Goal: Obtain resource: Download file/media

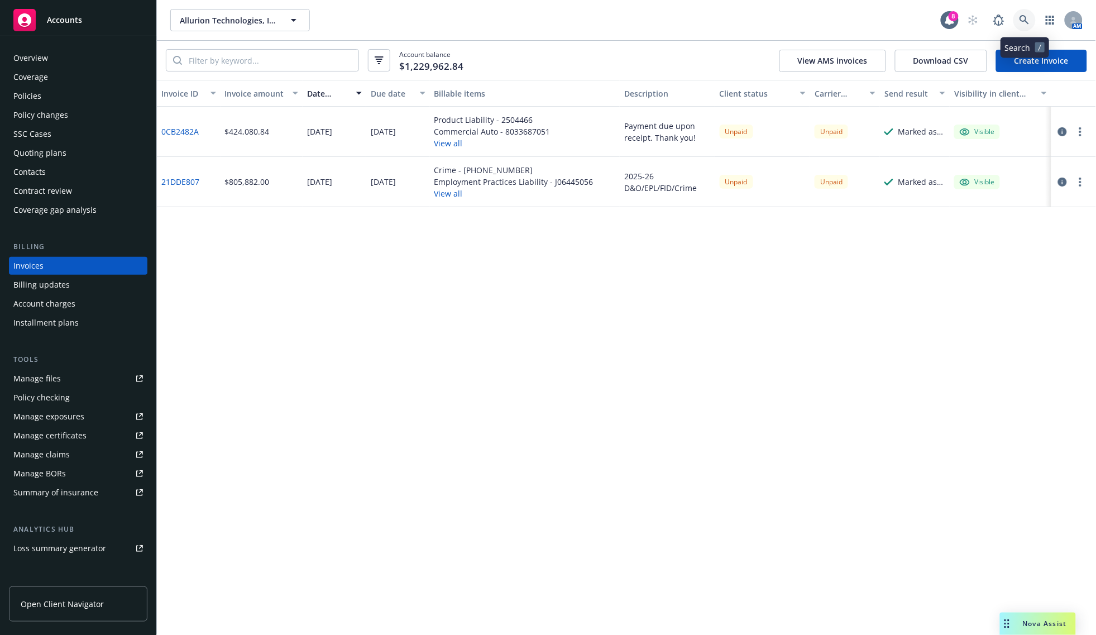
click at [1028, 18] on icon at bounding box center [1024, 20] width 10 height 10
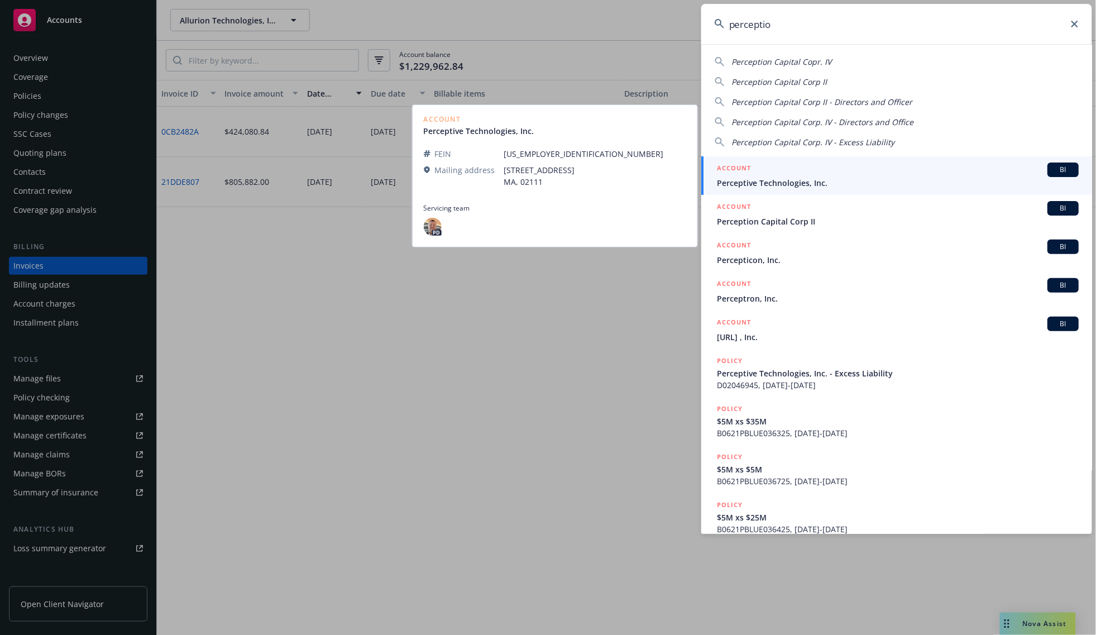
type input "perceptio"
click at [768, 185] on span "Perceptive Technologies, Inc." at bounding box center [898, 183] width 362 height 12
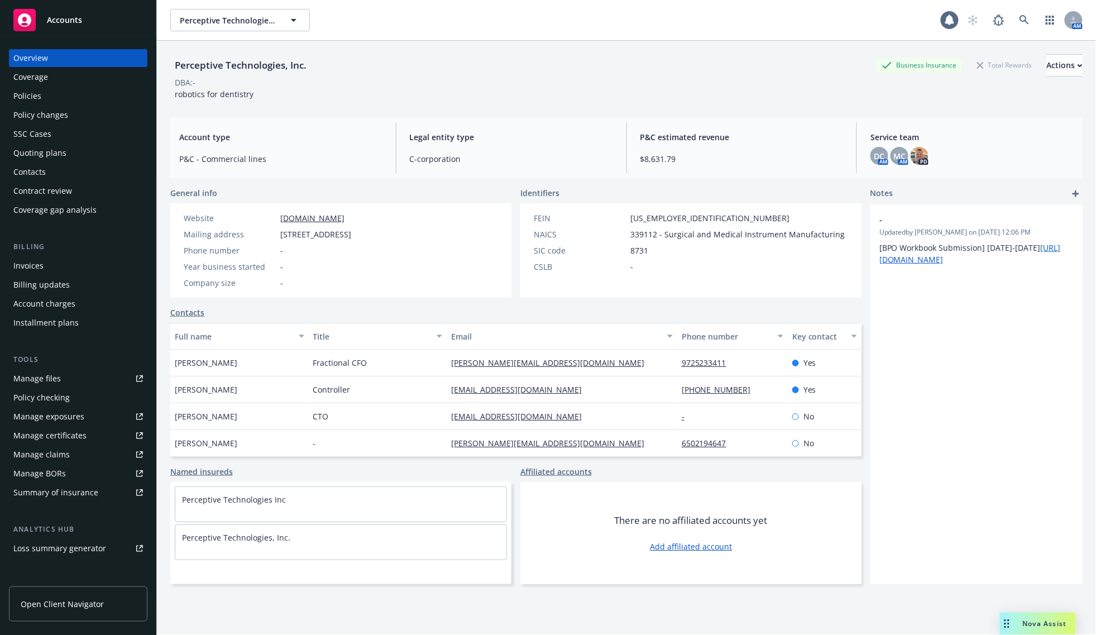
click at [39, 100] on div "Policies" at bounding box center [27, 96] width 28 height 18
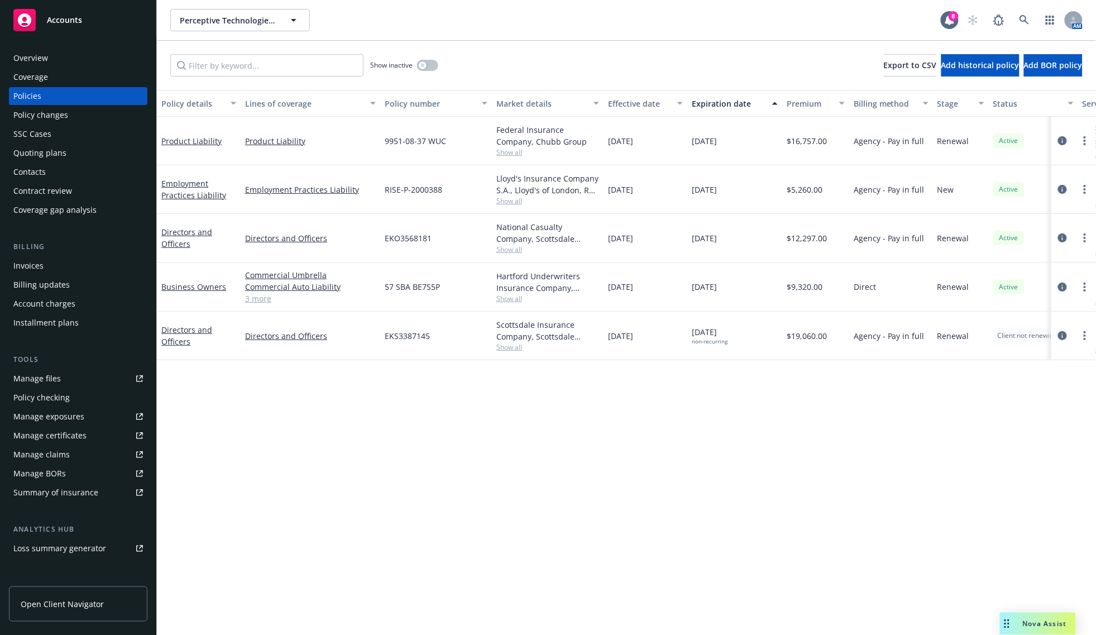
click at [390, 482] on div "Policy details Lines of coverage Policy number Market details Effective date Ex…" at bounding box center [626, 362] width 939 height 545
click at [251, 427] on div "Policy details Lines of coverage Policy number Market details Effective date Ex…" at bounding box center [626, 362] width 939 height 545
click at [1028, 22] on icon at bounding box center [1023, 19] width 9 height 9
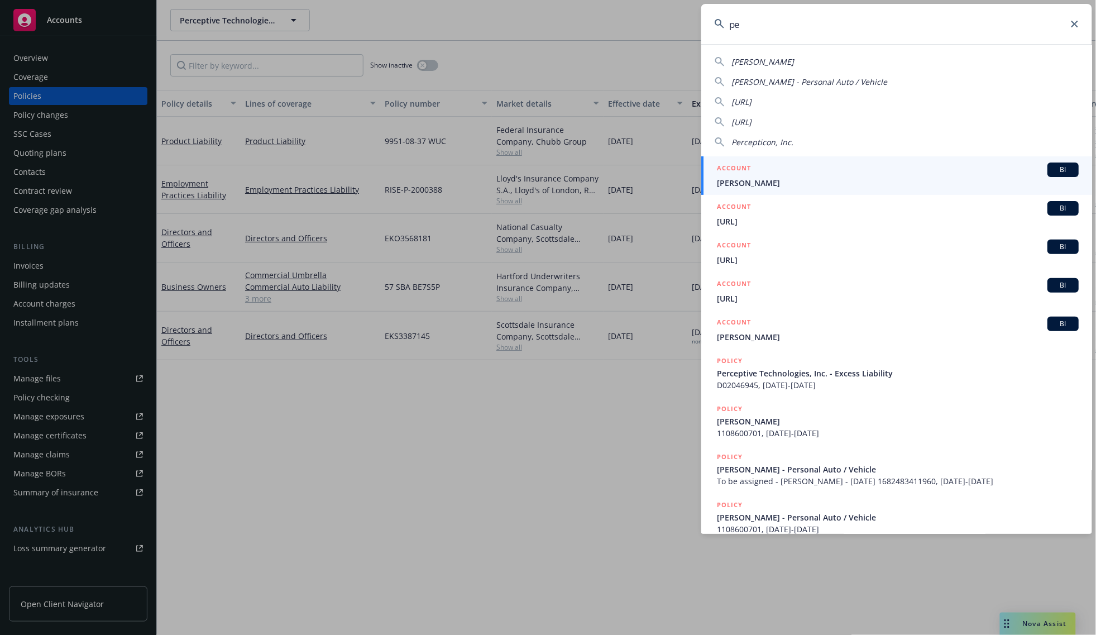
type input "p"
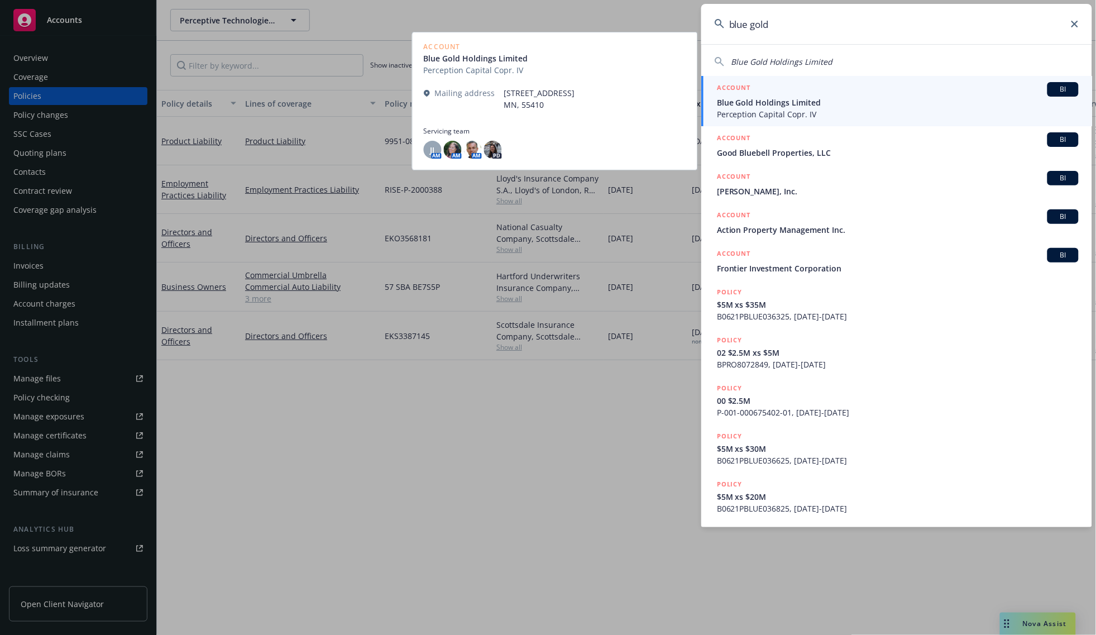
type input "blue gold"
click at [775, 99] on span "Blue Gold Holdings Limited" at bounding box center [898, 103] width 362 height 12
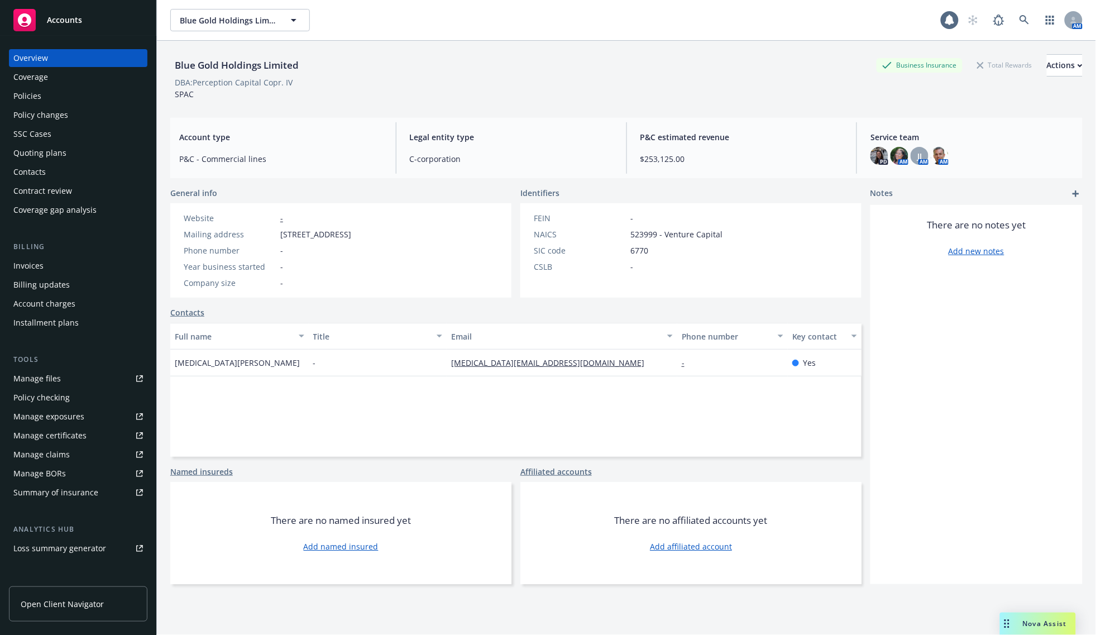
click at [42, 95] on div "Policies" at bounding box center [78, 96] width 130 height 18
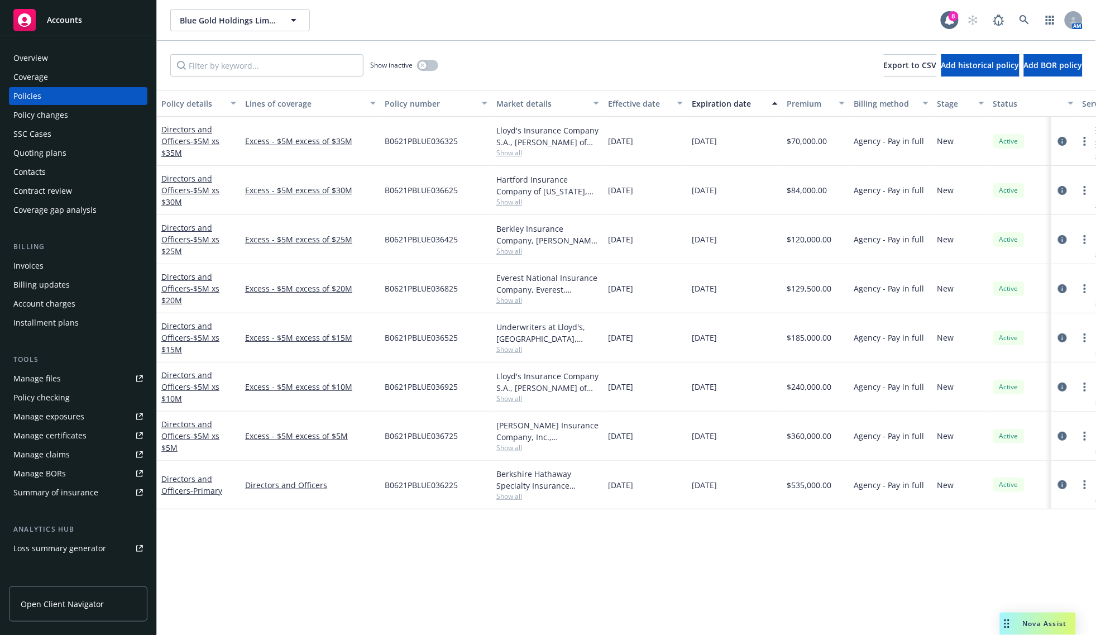
click at [533, 62] on div "Show inactive Export to CSV Add historical policy Add BOR policy" at bounding box center [626, 65] width 939 height 49
click at [406, 590] on div "Policy details Lines of coverage Policy number Market details Effective date Ex…" at bounding box center [626, 362] width 939 height 545
click at [174, 137] on link "Directors and Officers - $5M xs $35M" at bounding box center [190, 141] width 58 height 34
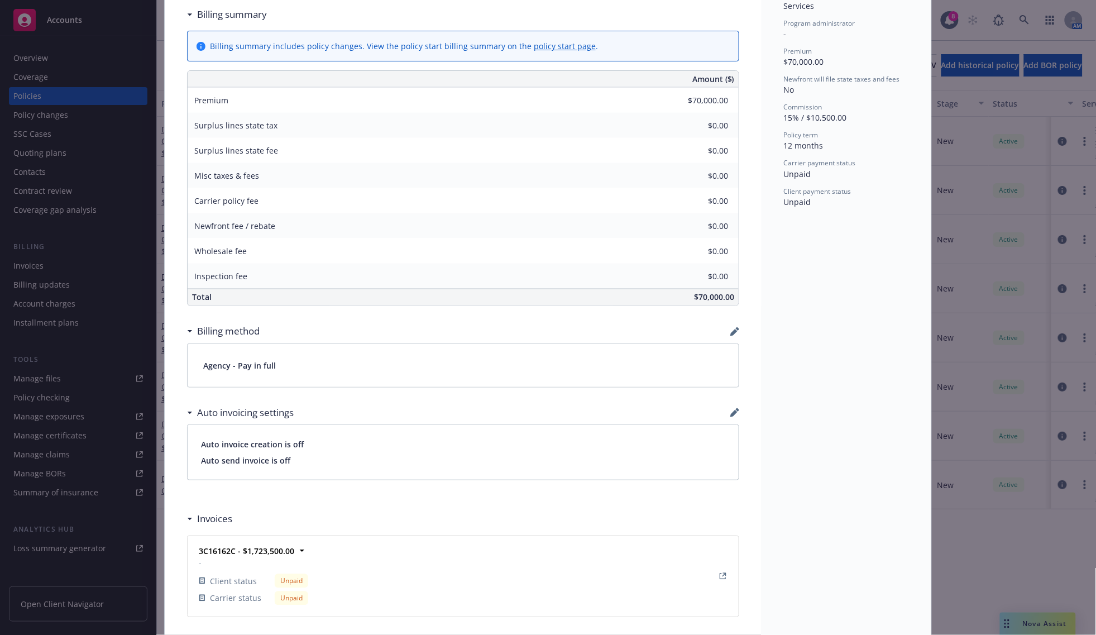
scroll to position [313, 0]
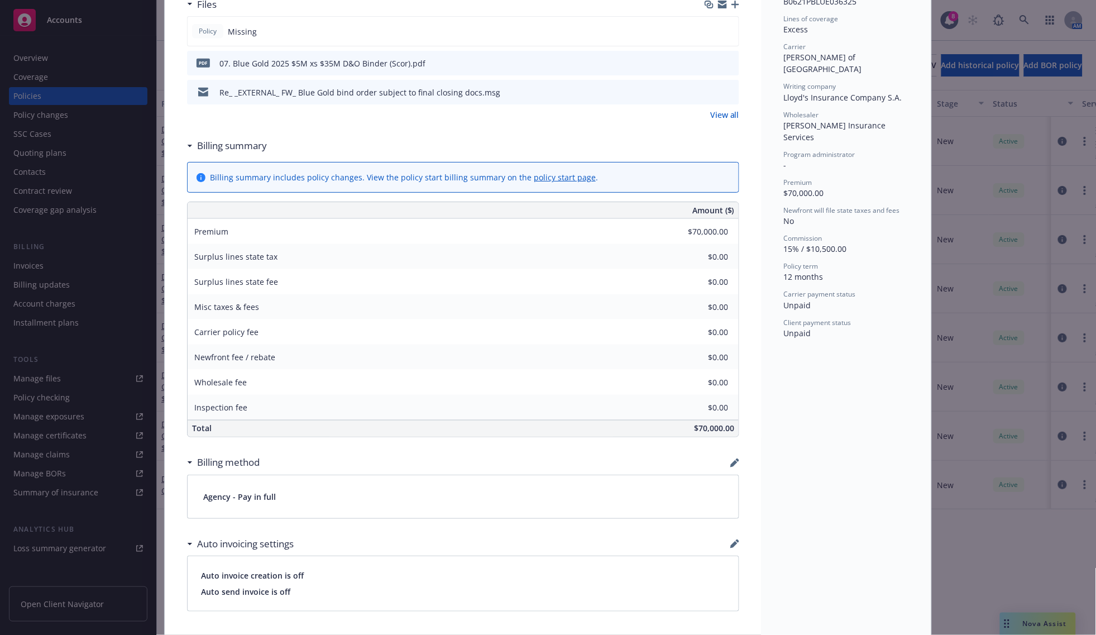
click at [818, 243] on span "15% / $10,500.00" at bounding box center [815, 248] width 63 height 11
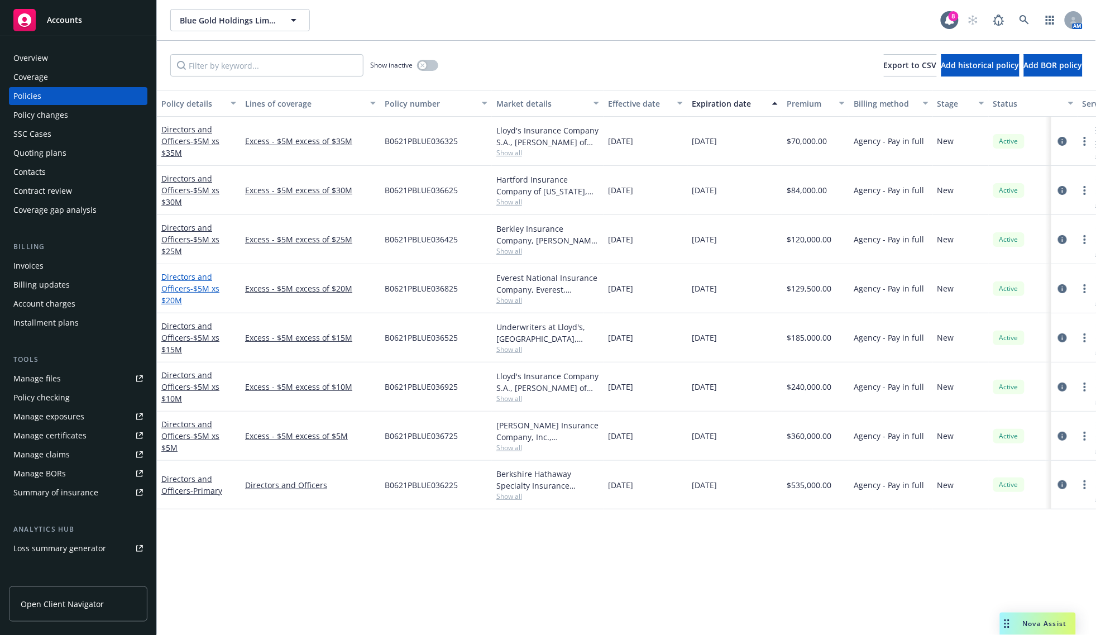
click at [181, 285] on link "Directors and Officers - $5M xs $20M" at bounding box center [190, 288] width 58 height 34
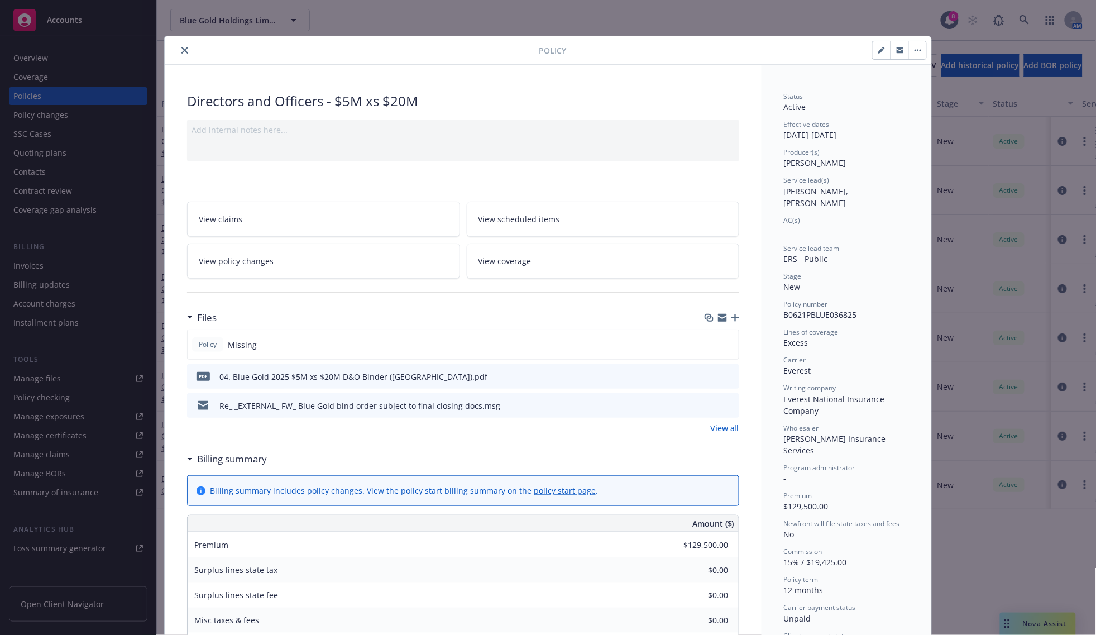
scroll to position [70, 0]
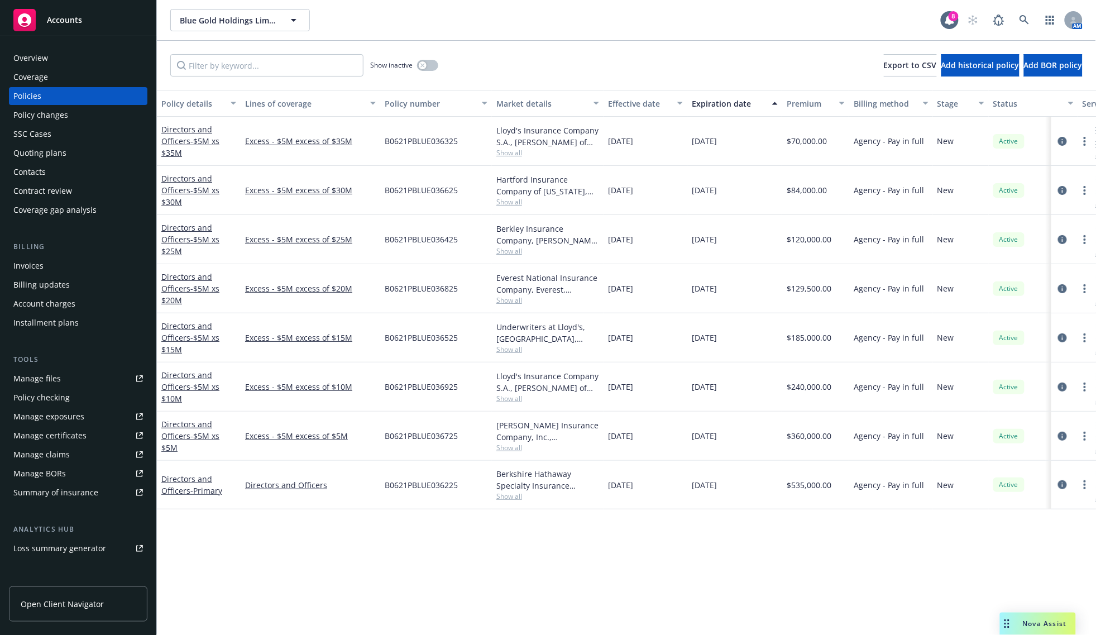
click at [43, 268] on div "Invoices" at bounding box center [78, 266] width 130 height 18
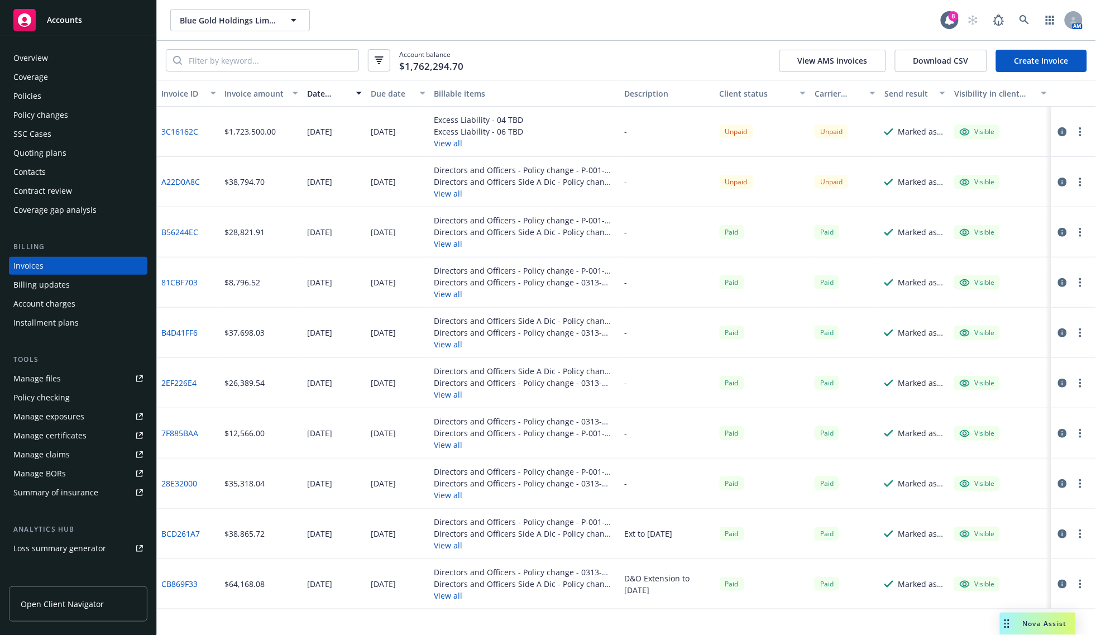
click at [443, 144] on button "View all" at bounding box center [478, 143] width 89 height 12
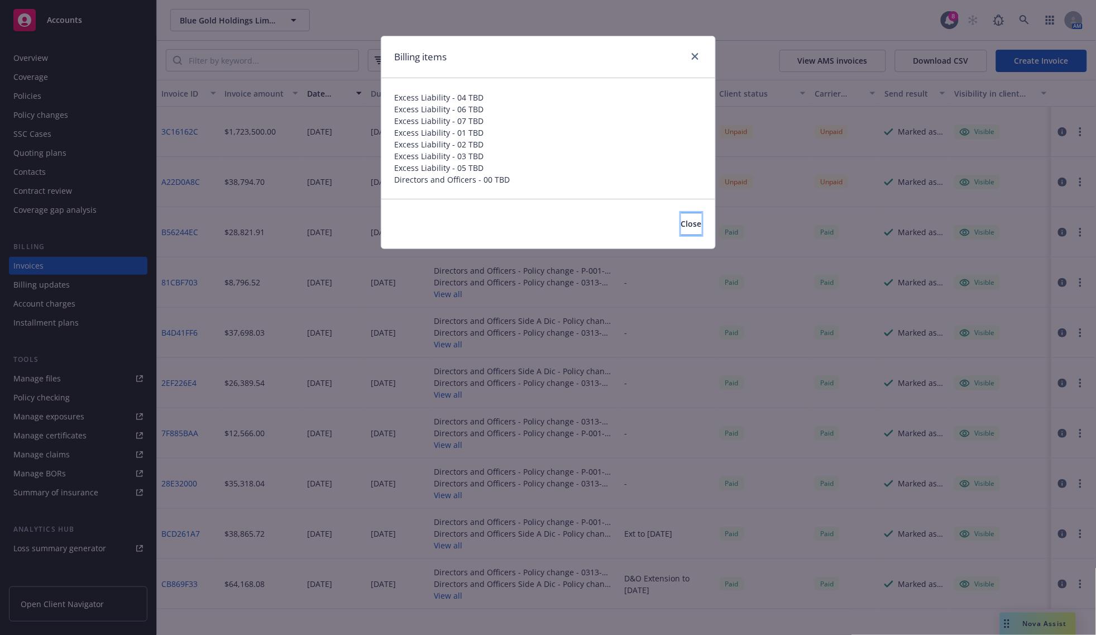
click at [681, 229] on button "Close" at bounding box center [691, 224] width 21 height 22
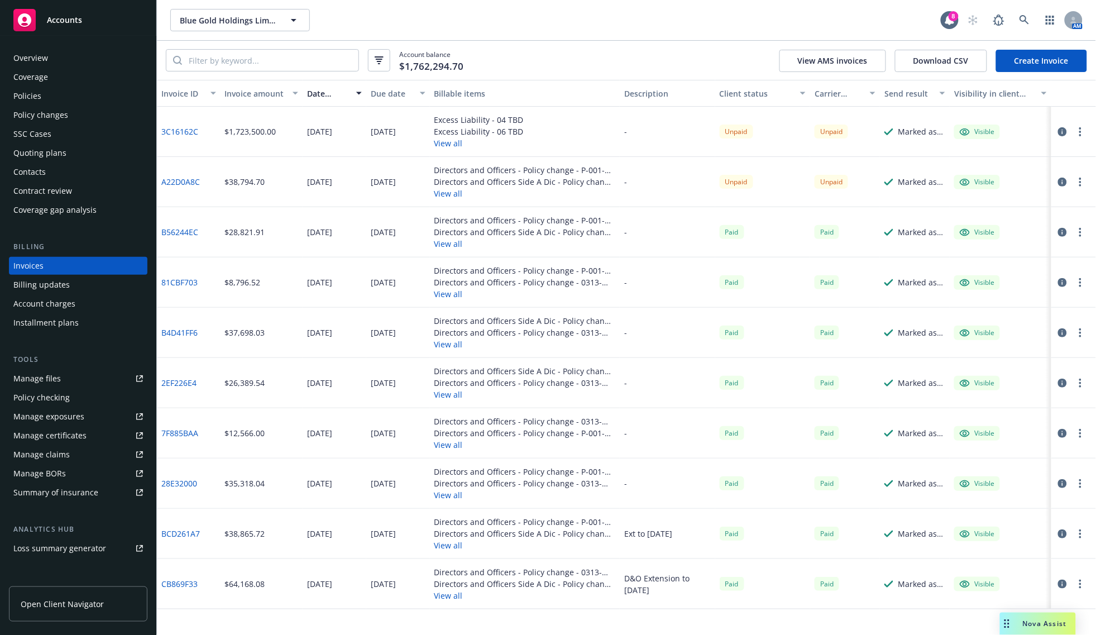
click at [186, 129] on link "3C16162C" at bounding box center [179, 132] width 37 height 12
click at [174, 132] on link "3C16162C" at bounding box center [179, 132] width 37 height 12
click at [46, 102] on div "Policies" at bounding box center [78, 96] width 130 height 18
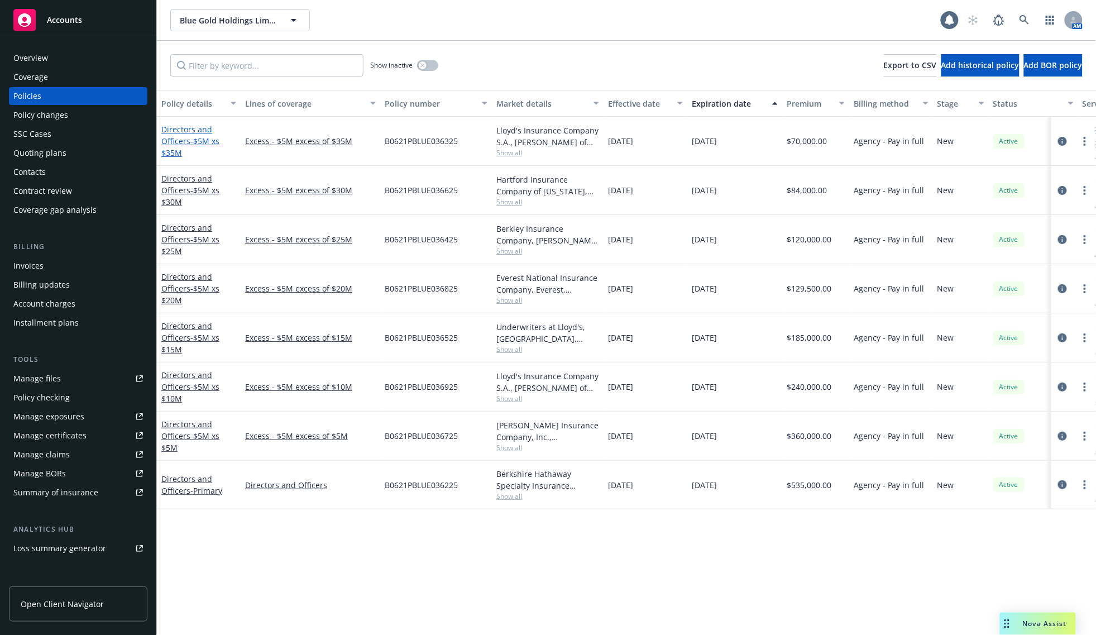
click at [190, 137] on span "- $5M xs $35M" at bounding box center [190, 147] width 58 height 22
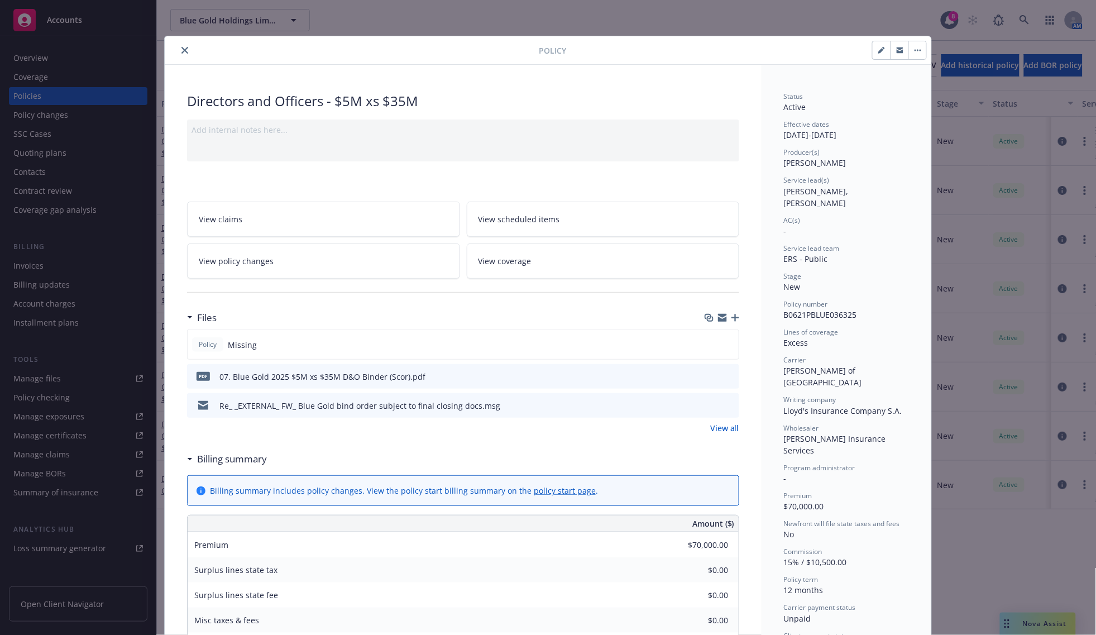
click at [181, 51] on icon "close" at bounding box center [184, 50] width 7 height 7
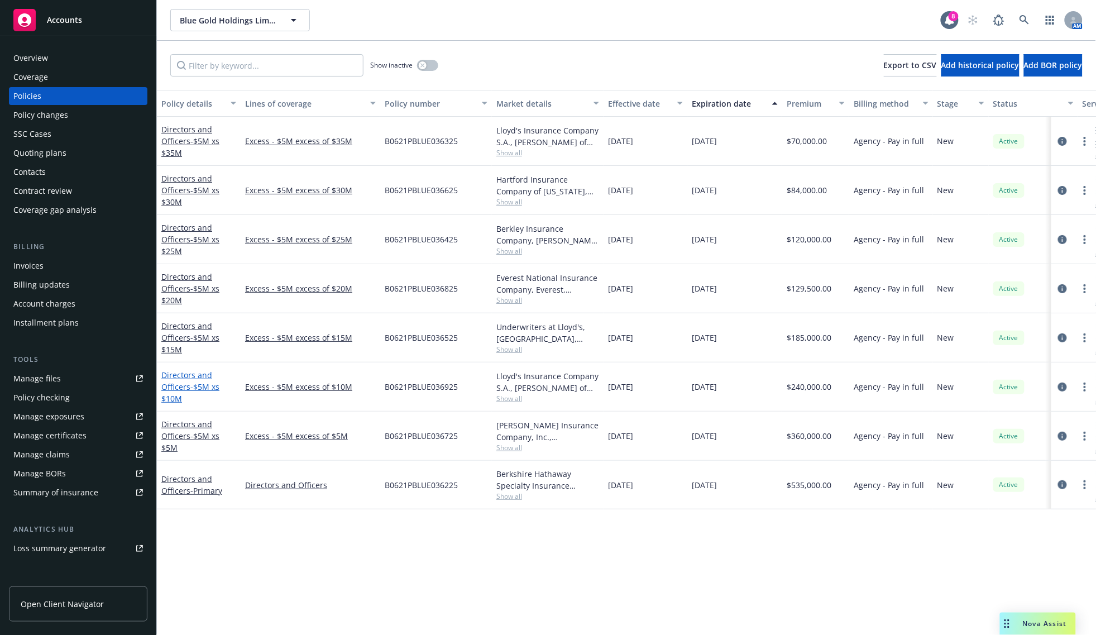
click at [185, 381] on link "Directors and Officers - $5M xs $10M" at bounding box center [190, 387] width 58 height 34
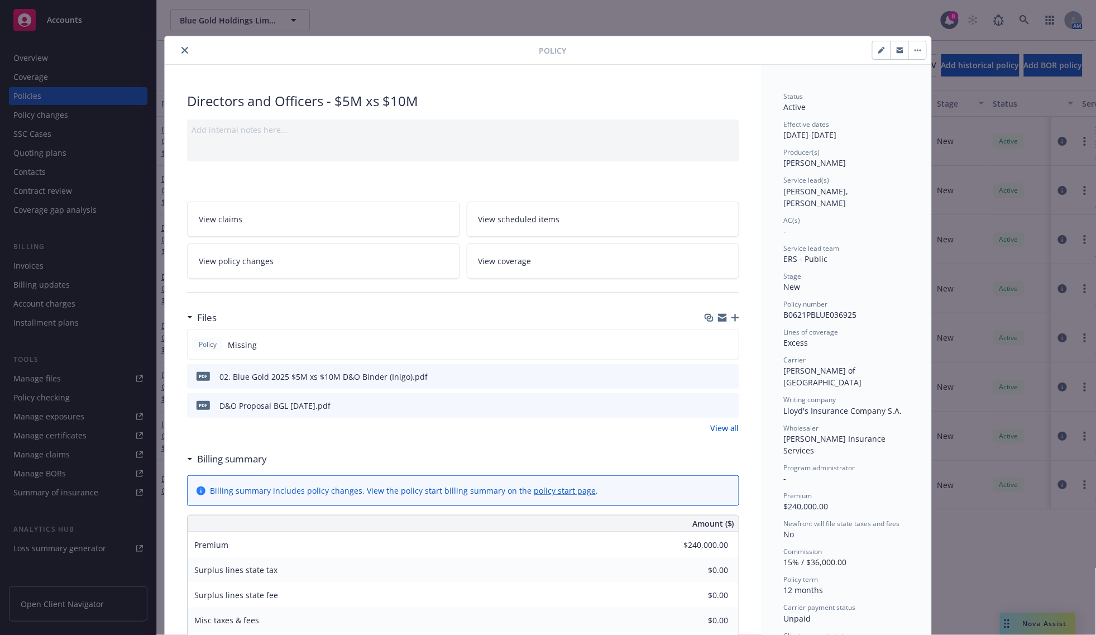
click at [183, 47] on button "close" at bounding box center [184, 50] width 13 height 13
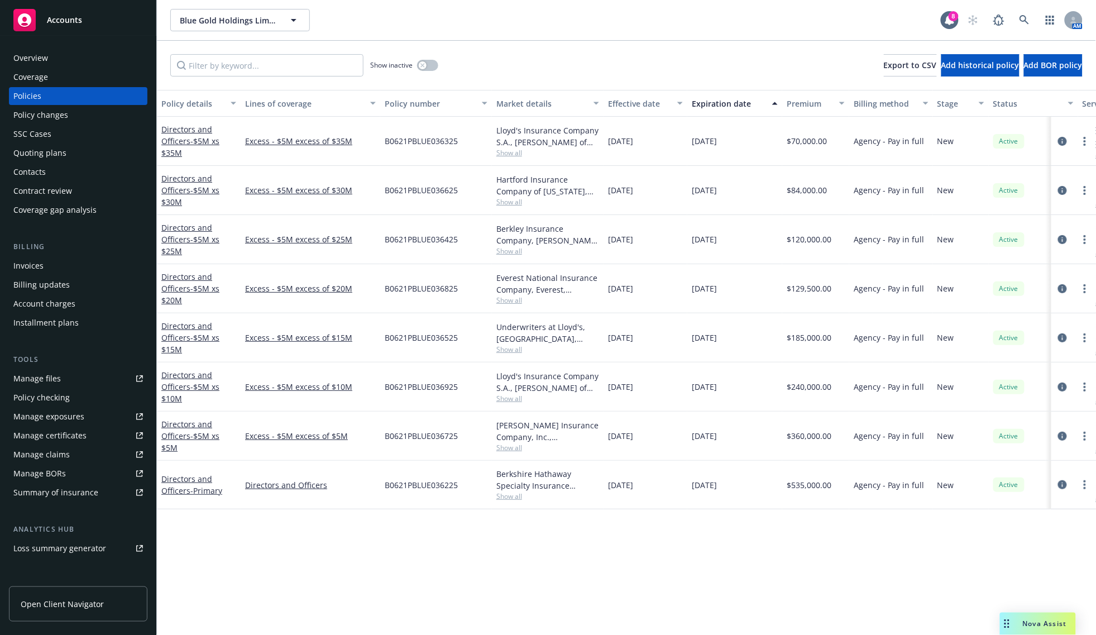
click at [60, 270] on div "Invoices" at bounding box center [78, 266] width 130 height 18
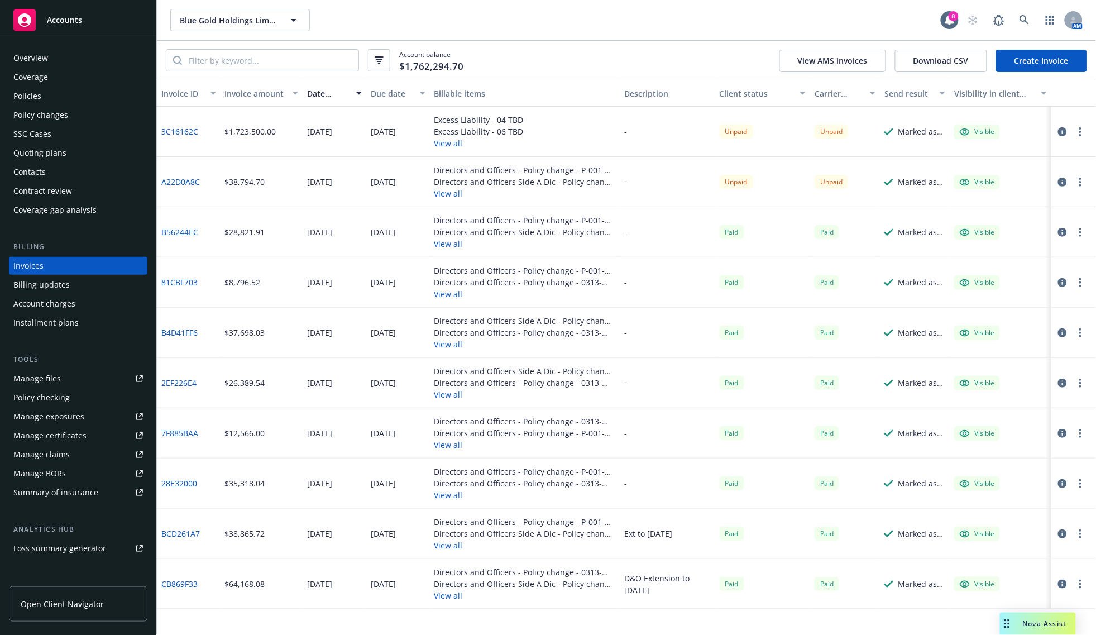
click at [1062, 133] on icon "button" at bounding box center [1062, 131] width 9 height 9
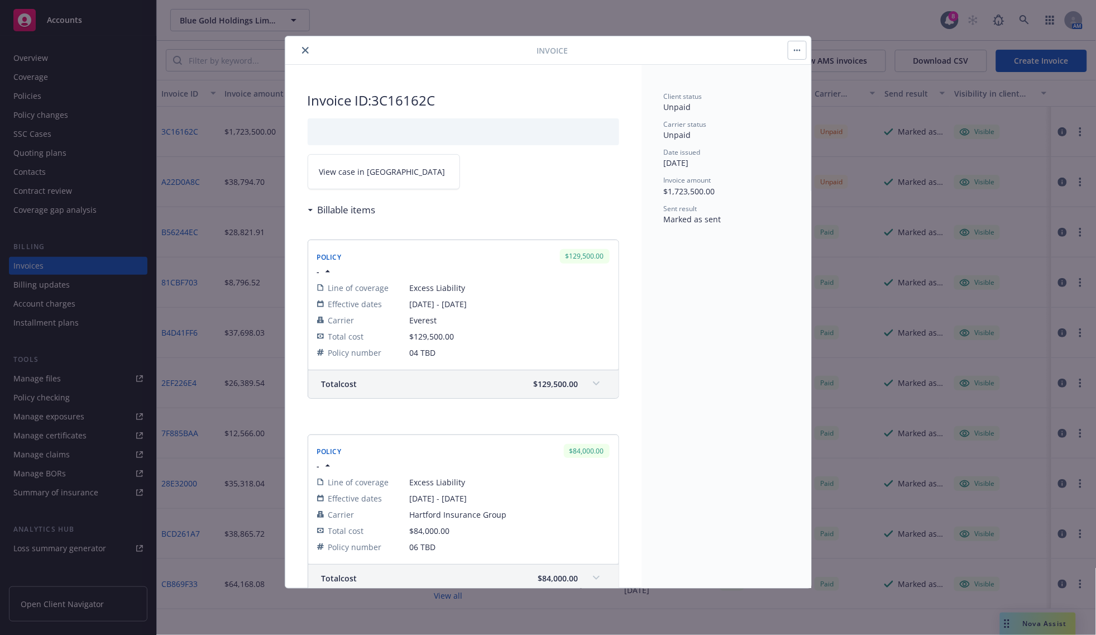
click at [589, 378] on span at bounding box center [596, 384] width 18 height 18
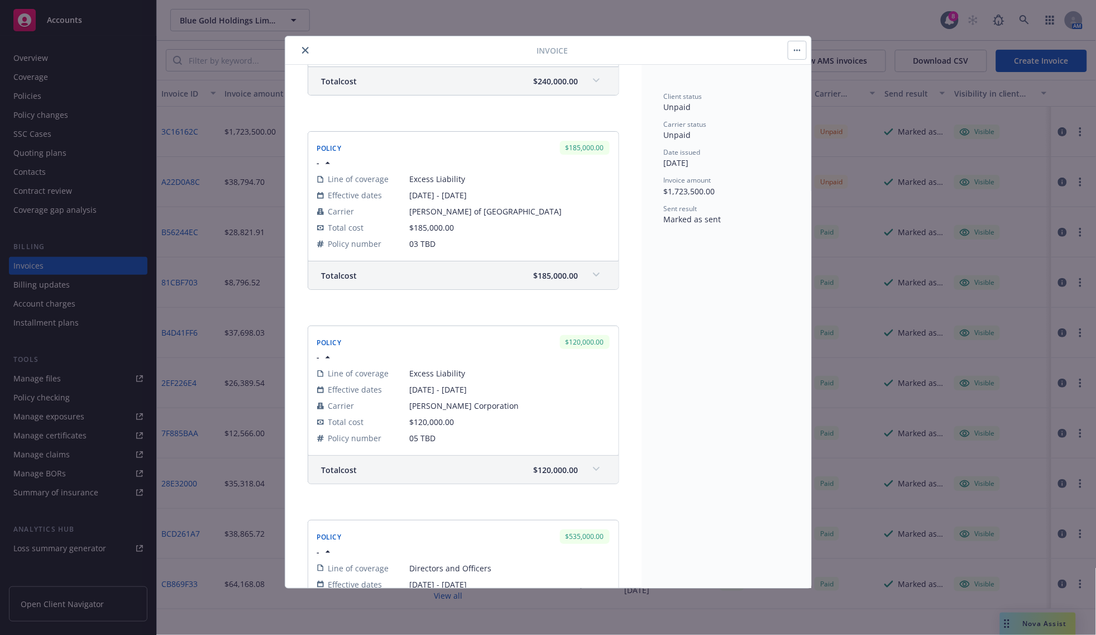
scroll to position [1466, 0]
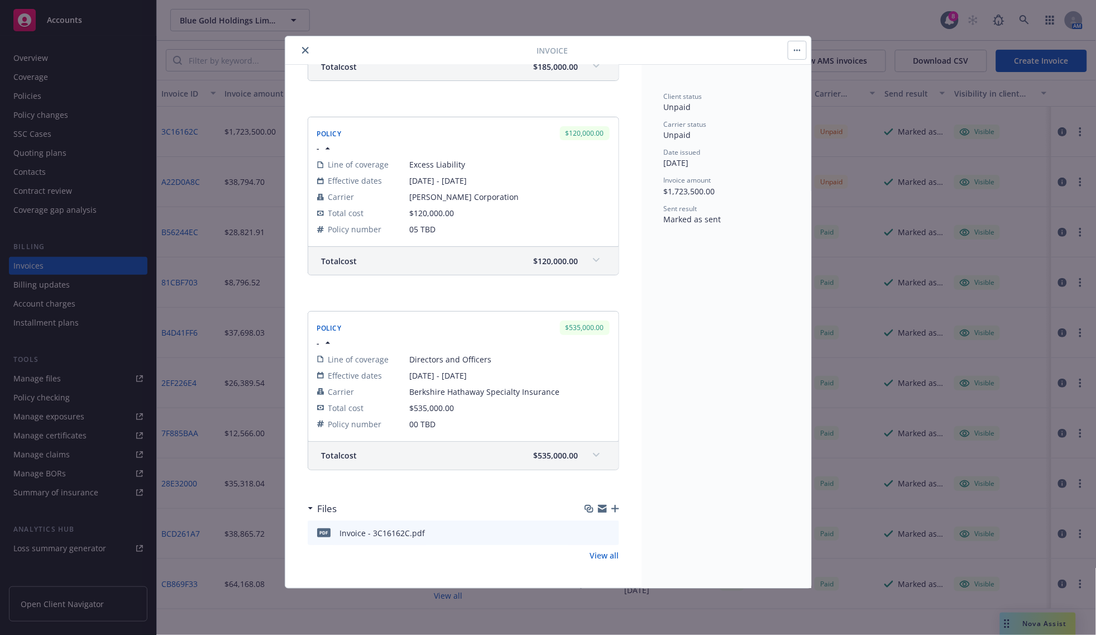
click at [590, 557] on link "View all" at bounding box center [604, 555] width 29 height 12
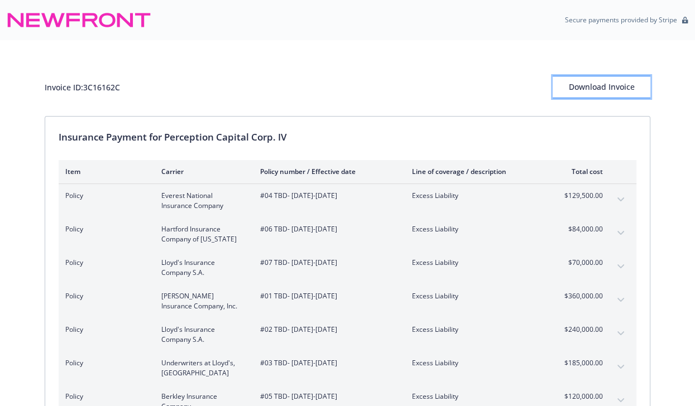
click at [558, 84] on button "Download Invoice" at bounding box center [602, 87] width 98 height 22
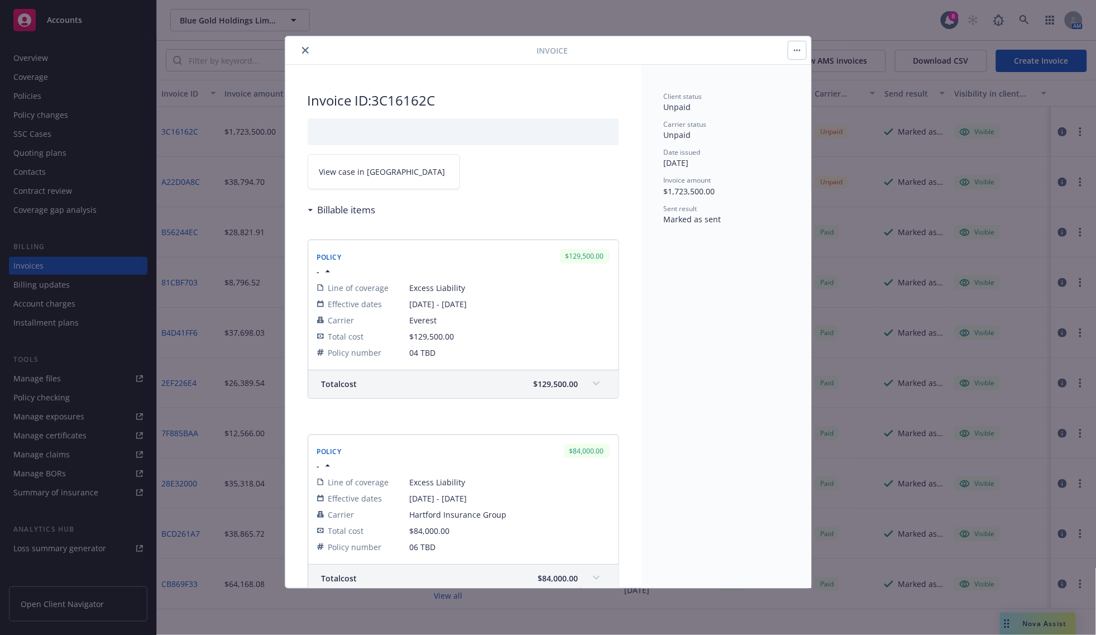
click at [587, 378] on span at bounding box center [596, 384] width 18 height 18
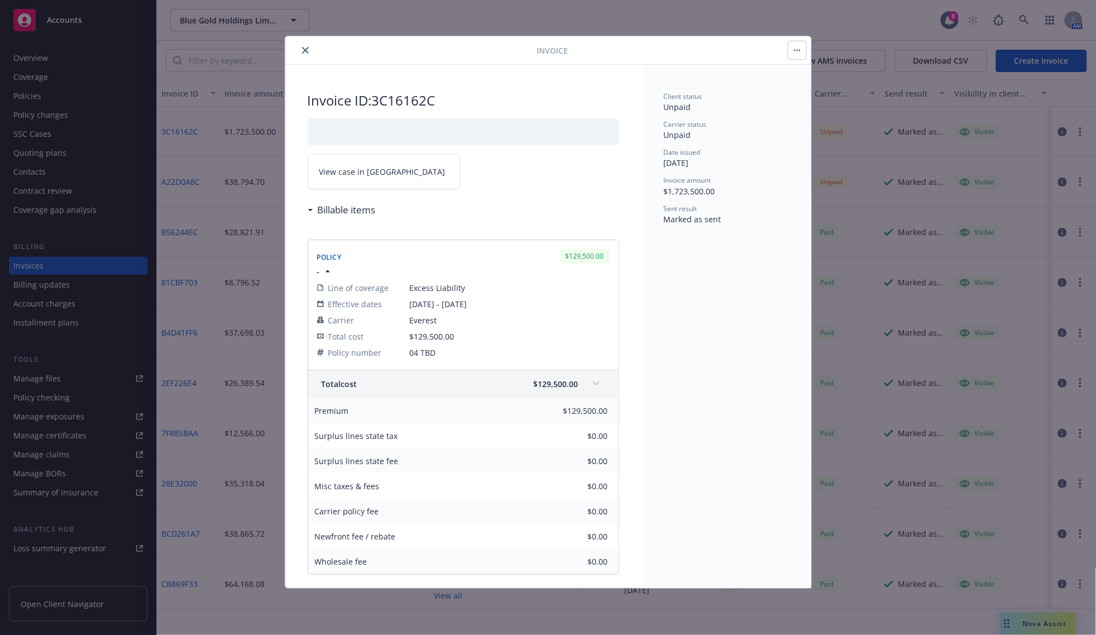
click at [360, 165] on link "View case in [GEOGRAPHIC_DATA]" at bounding box center [384, 171] width 152 height 35
